Goal: Navigation & Orientation: Find specific page/section

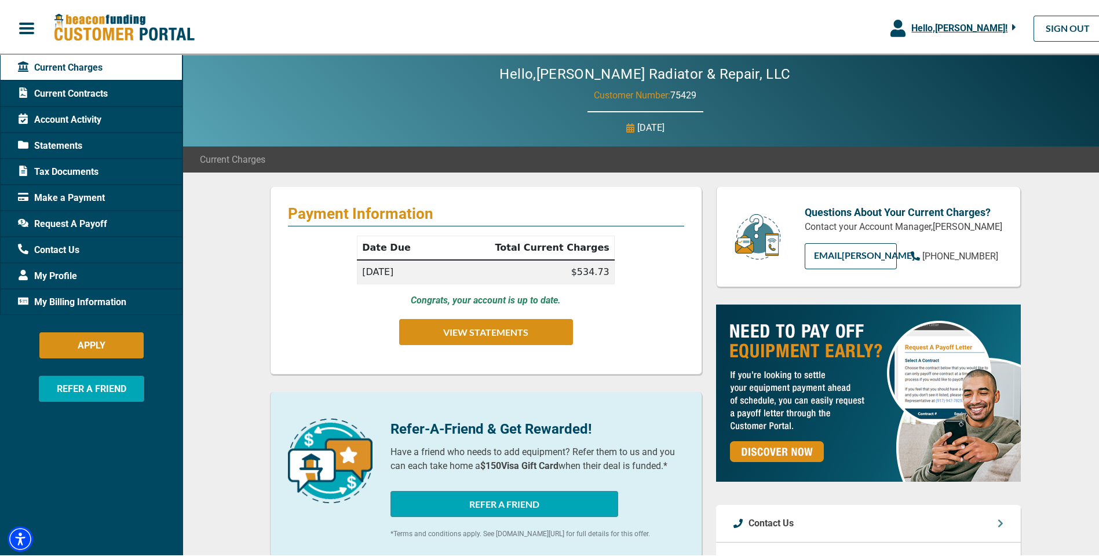
click at [80, 94] on span "Current Contracts" at bounding box center [63, 92] width 90 height 14
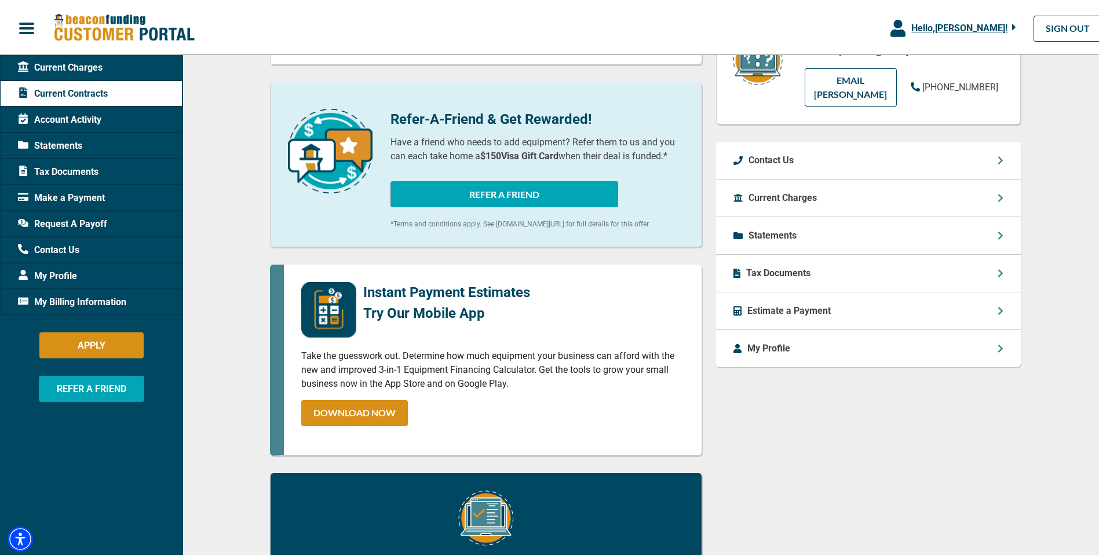
scroll to position [237, 0]
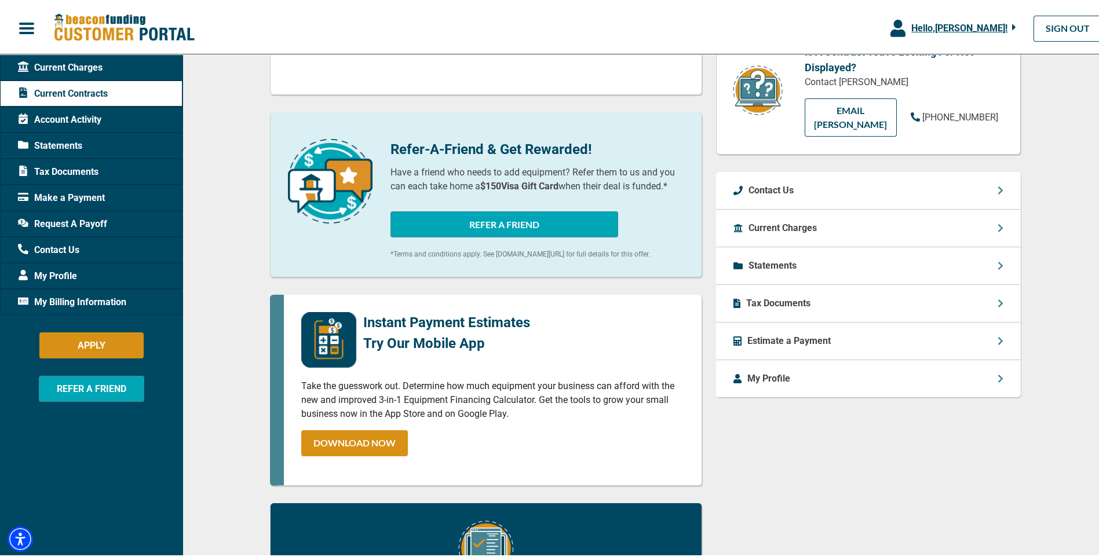
click at [775, 373] on div "My Profile" at bounding box center [868, 376] width 305 height 37
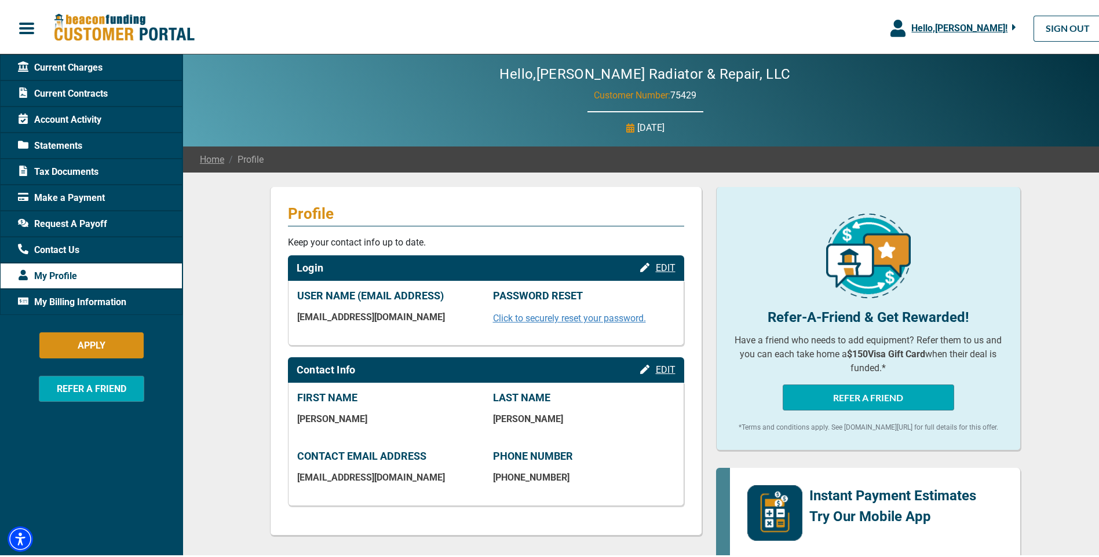
click at [24, 34] on span "button" at bounding box center [26, 25] width 17 height 17
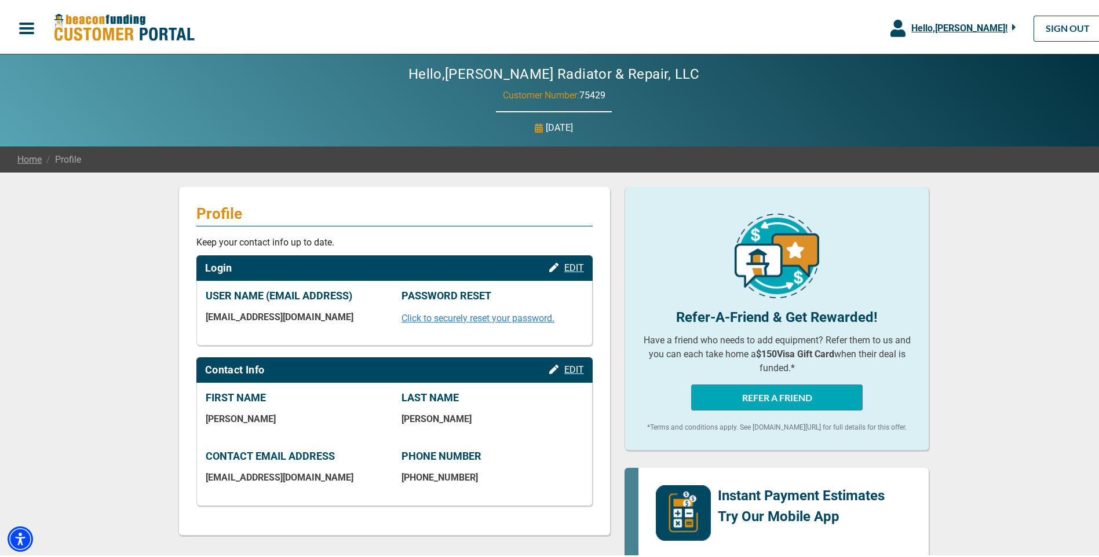
click at [24, 33] on span "button" at bounding box center [26, 25] width 17 height 17
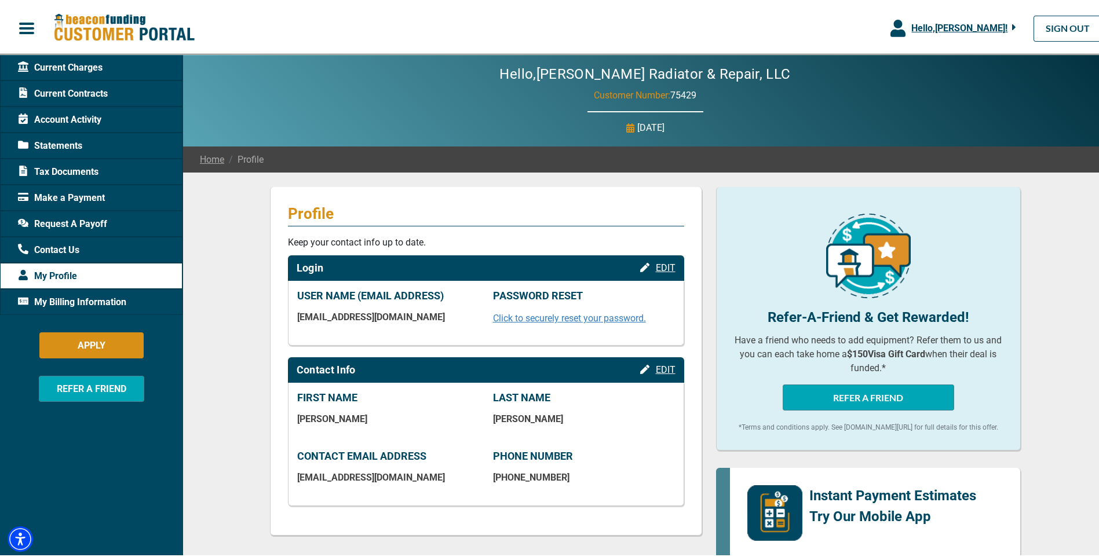
click at [86, 95] on span "Current Contracts" at bounding box center [63, 92] width 90 height 14
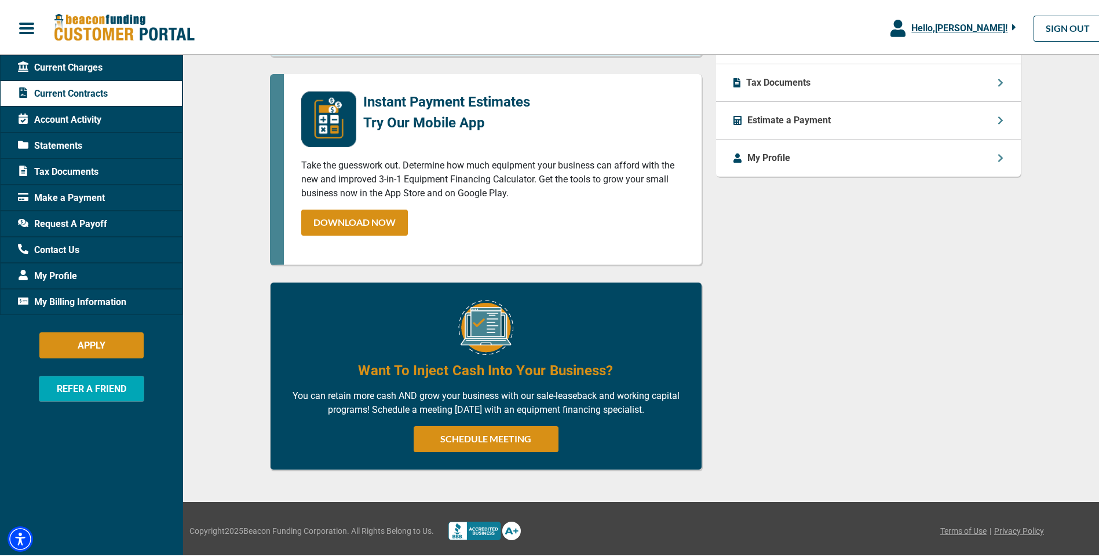
scroll to position [469, 0]
click at [72, 146] on span "Statements" at bounding box center [50, 144] width 64 height 14
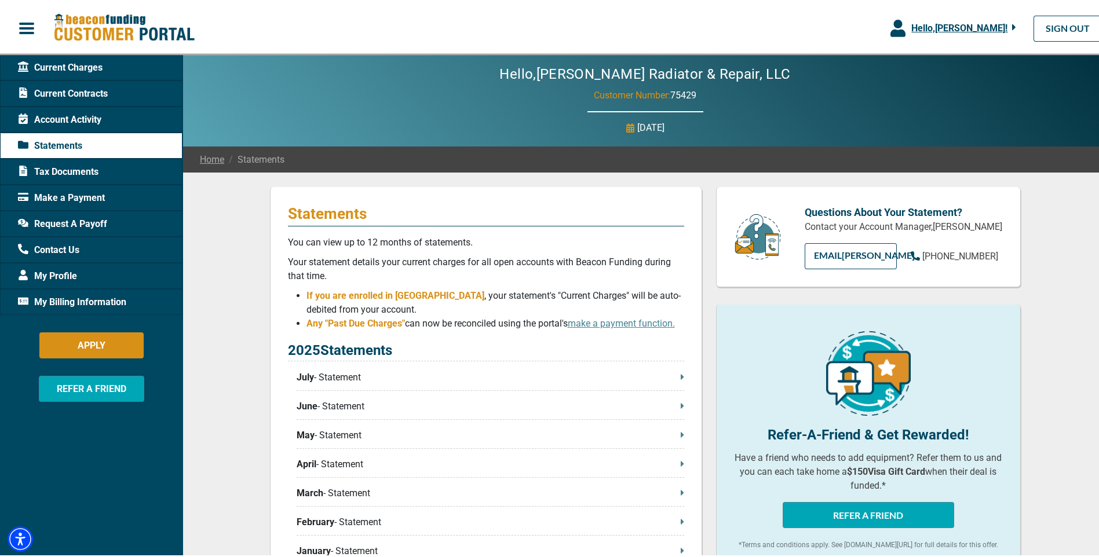
click at [1012, 27] on icon "button" at bounding box center [1014, 25] width 4 height 10
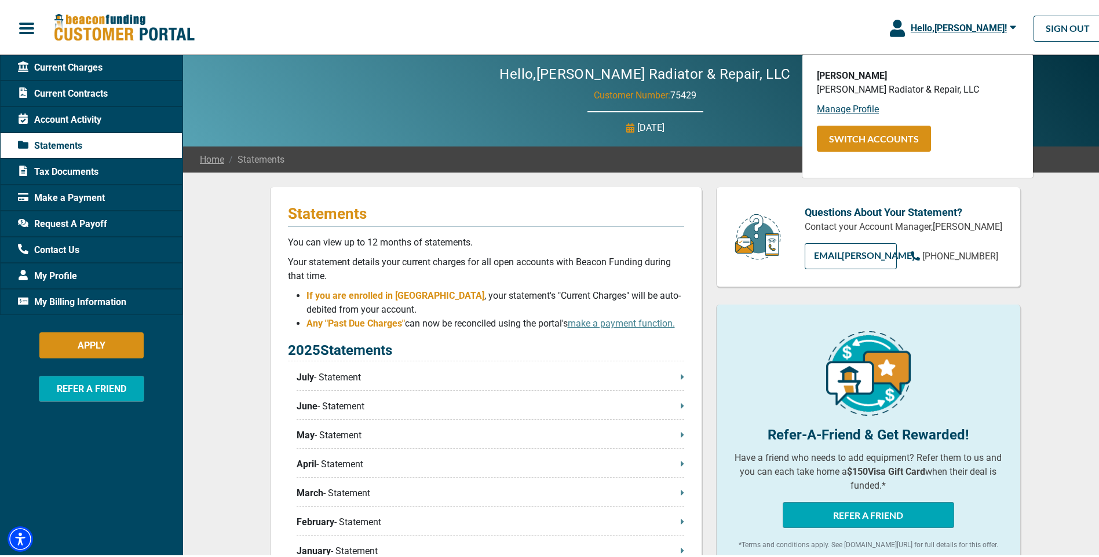
click at [101, 124] on span "Account Activity" at bounding box center [59, 118] width 83 height 14
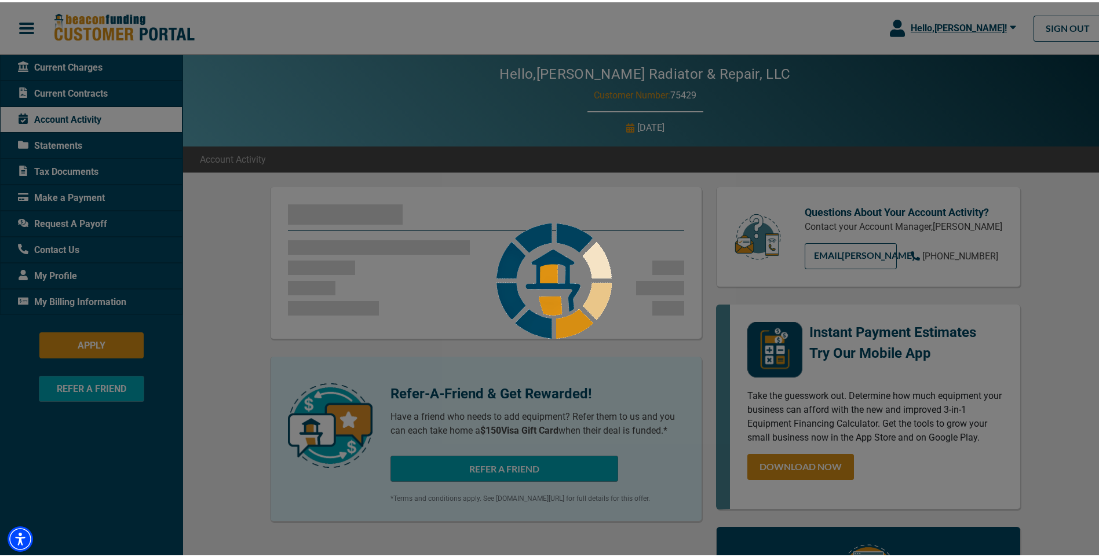
click at [94, 85] on span "Current Contracts" at bounding box center [63, 92] width 90 height 14
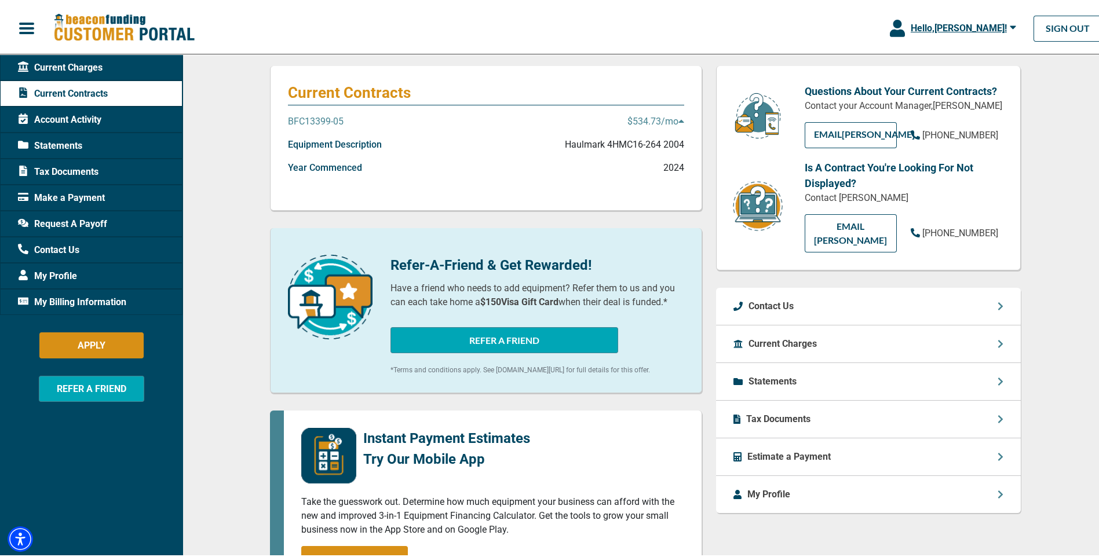
scroll to position [63, 0]
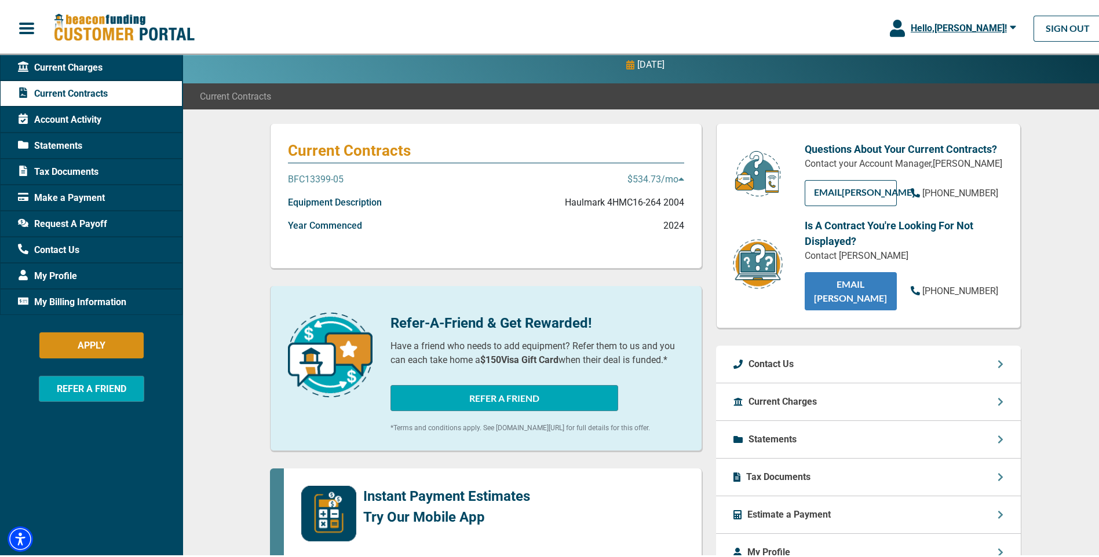
click at [821, 287] on link "EMAIL [PERSON_NAME]" at bounding box center [851, 289] width 92 height 38
click at [832, 280] on link "EMAIL [PERSON_NAME]" at bounding box center [851, 289] width 92 height 38
click at [862, 284] on link "EMAIL [PERSON_NAME]" at bounding box center [851, 289] width 92 height 38
click at [220, 97] on span "Current Contracts" at bounding box center [235, 94] width 71 height 14
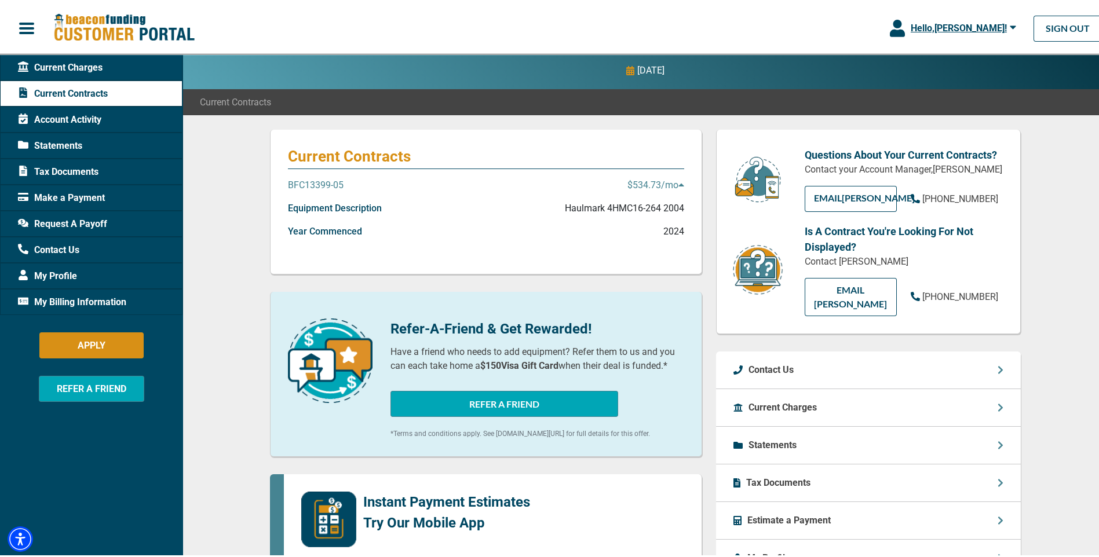
scroll to position [0, 0]
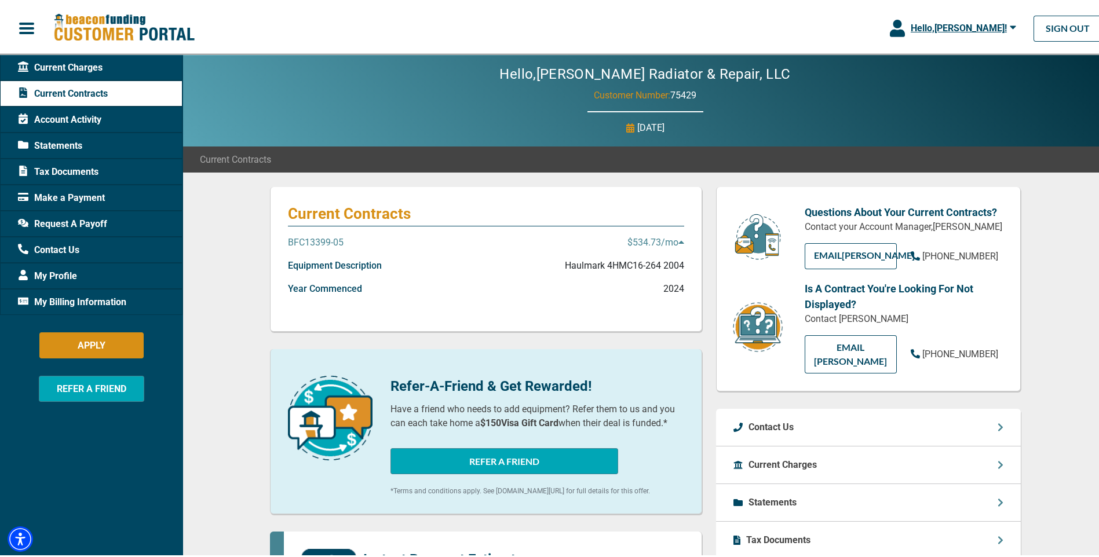
click at [1010, 29] on icon "button" at bounding box center [1013, 25] width 6 height 10
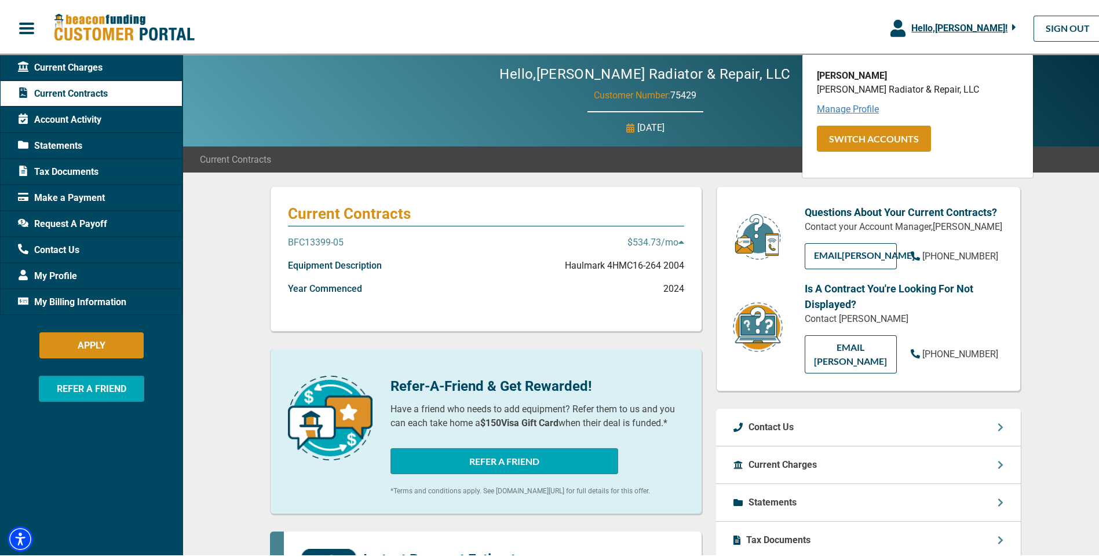
click at [838, 106] on link "Manage Profile" at bounding box center [848, 106] width 62 height 11
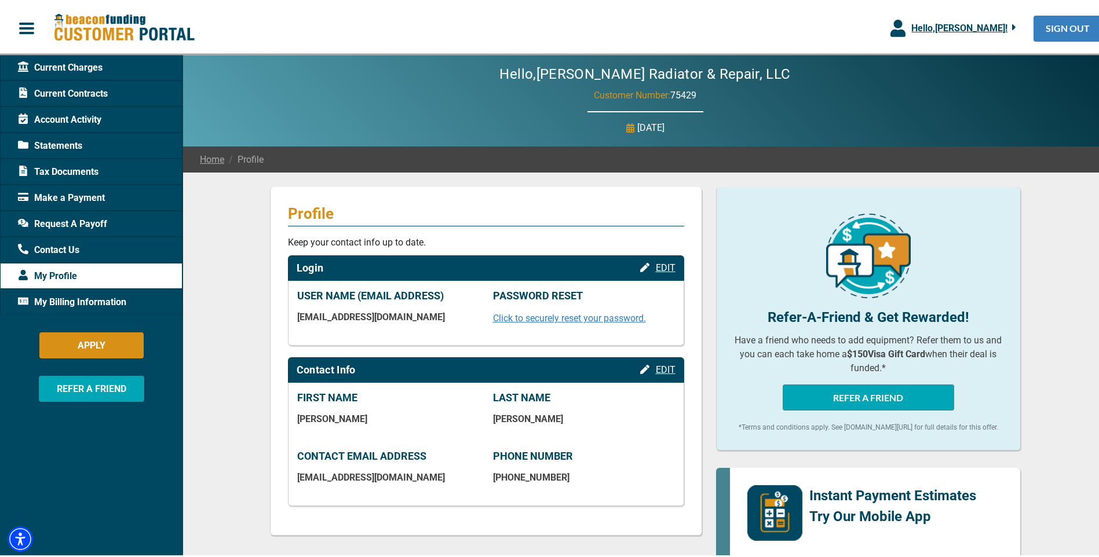
click at [1055, 19] on link "SIGN OUT" at bounding box center [1068, 26] width 68 height 26
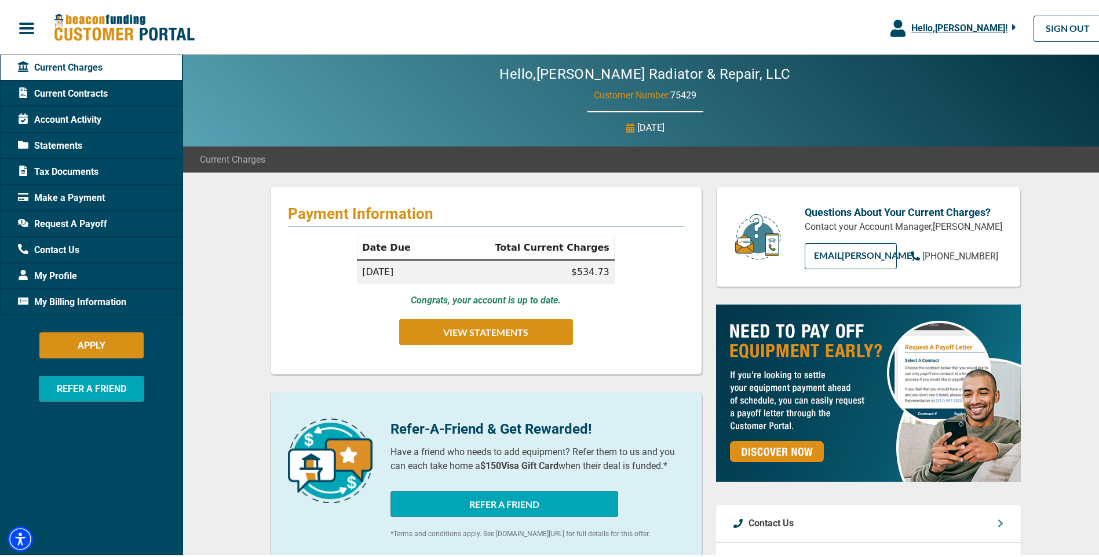
click at [96, 89] on span "Current Contracts" at bounding box center [63, 92] width 90 height 14
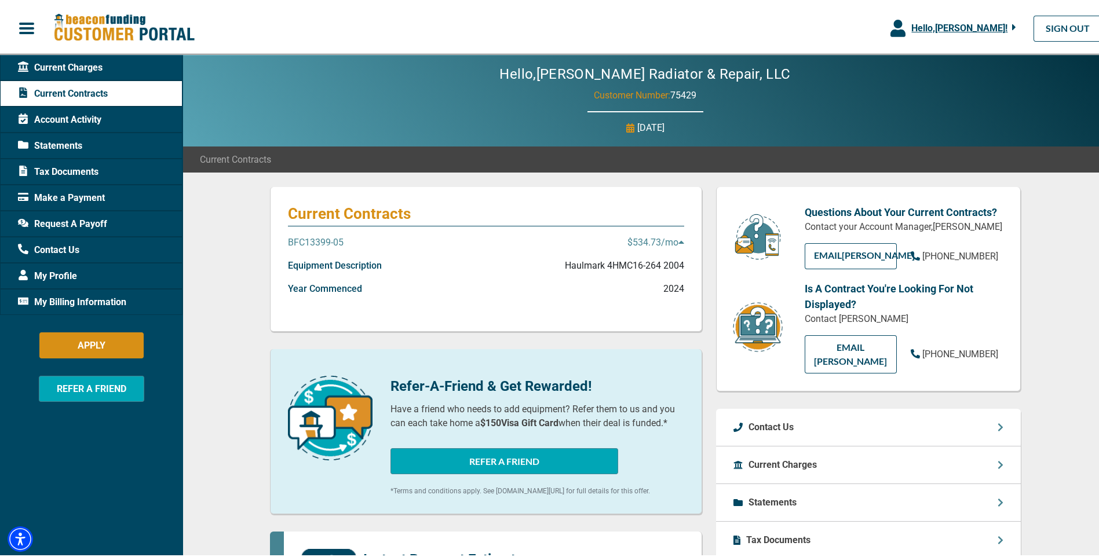
click at [946, 346] on span "[PHONE_NUMBER]" at bounding box center [960, 351] width 76 height 11
click at [825, 347] on link "EMAIL [PERSON_NAME]" at bounding box center [851, 352] width 92 height 38
click at [847, 353] on link "EMAIL [PERSON_NAME]" at bounding box center [851, 352] width 92 height 38
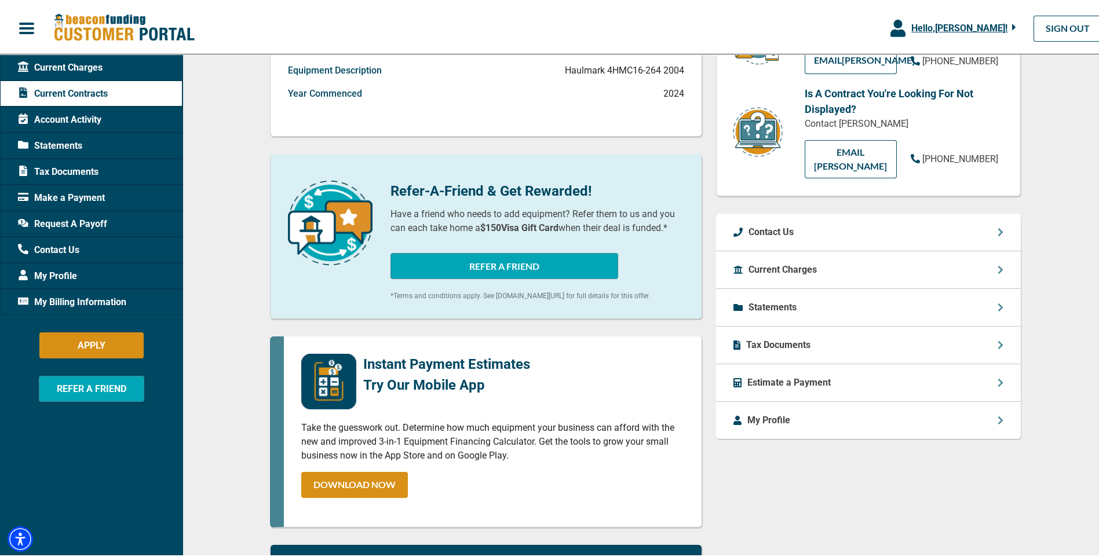
scroll to position [232, 0]
